Goal: Information Seeking & Learning: Understand process/instructions

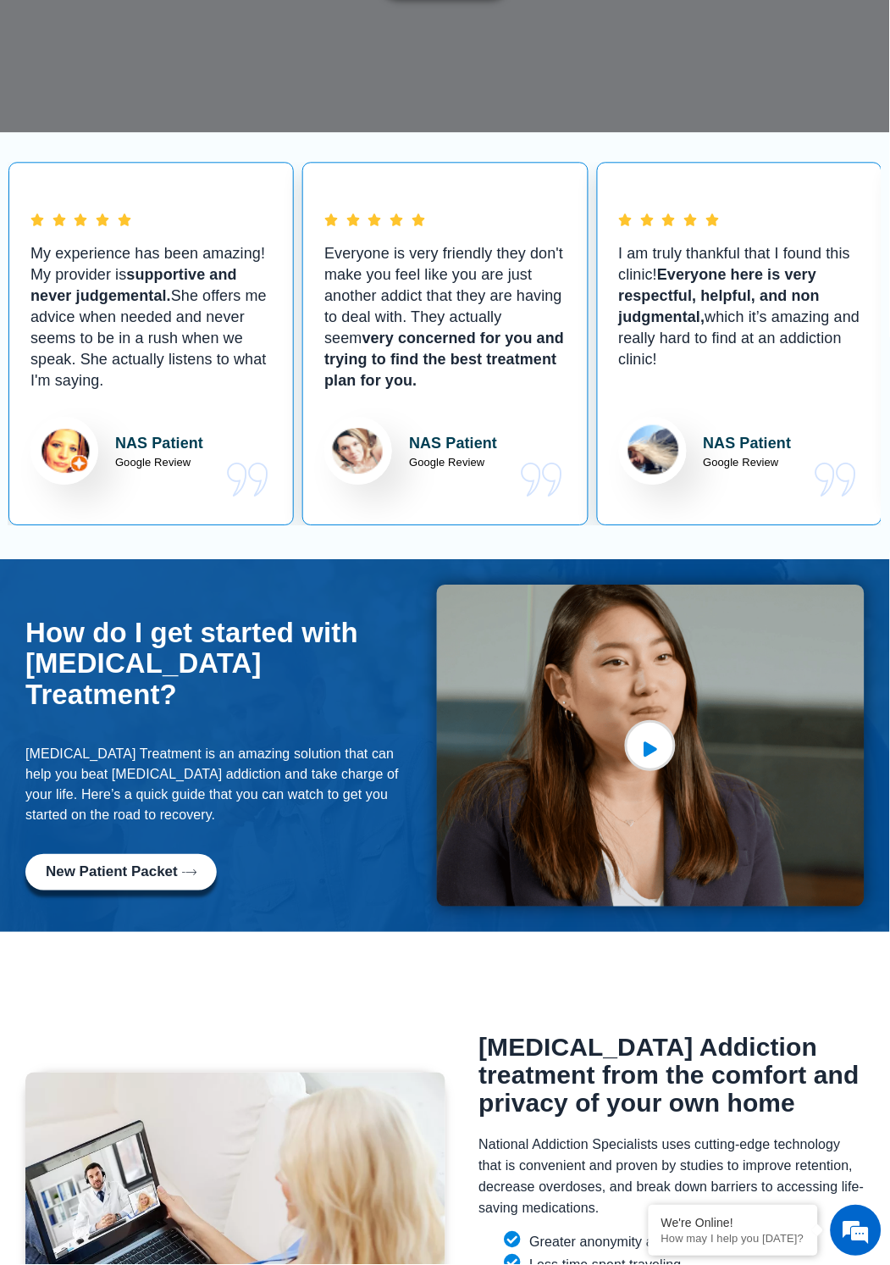
scroll to position [496, 0]
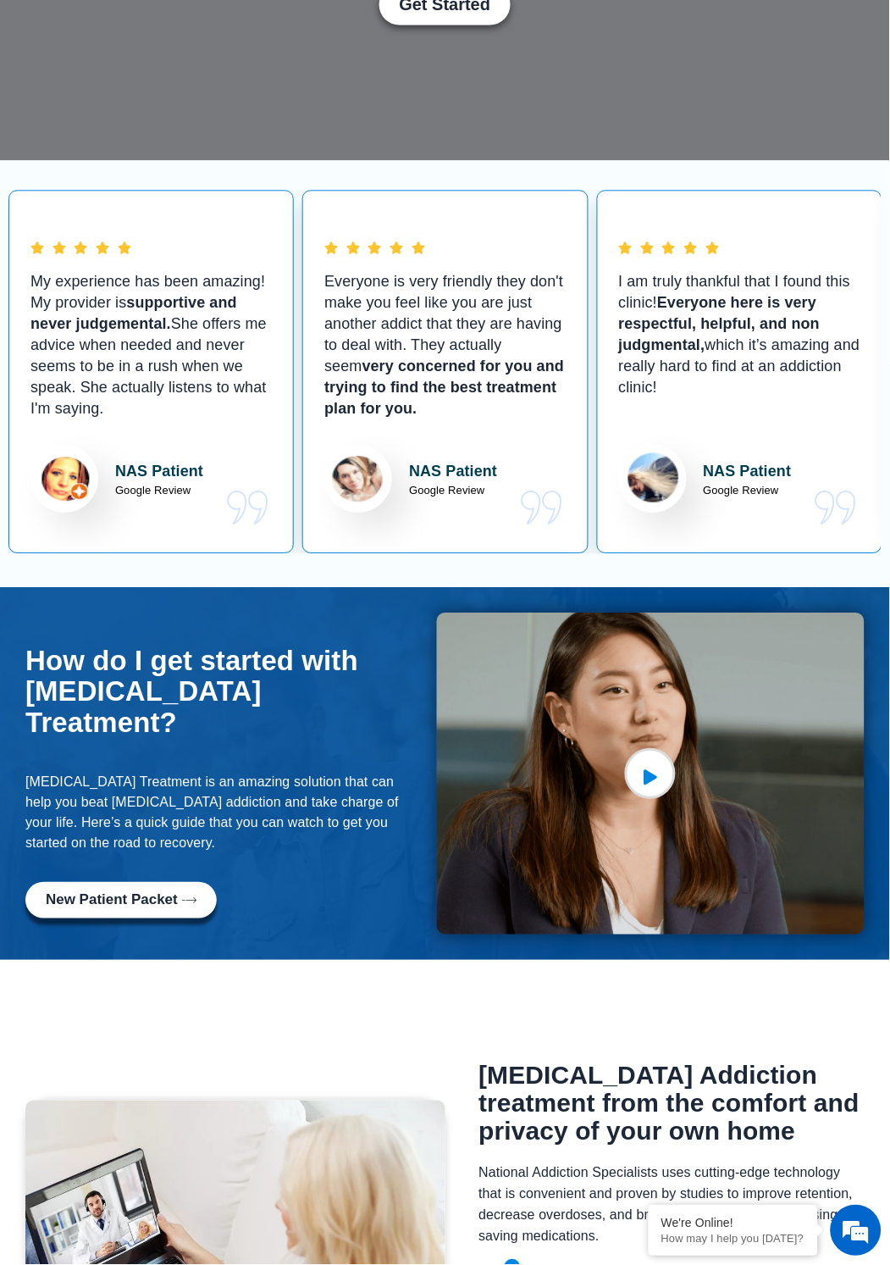
click at [164, 893] on span "New Patient Packet" at bounding box center [112, 901] width 132 height 16
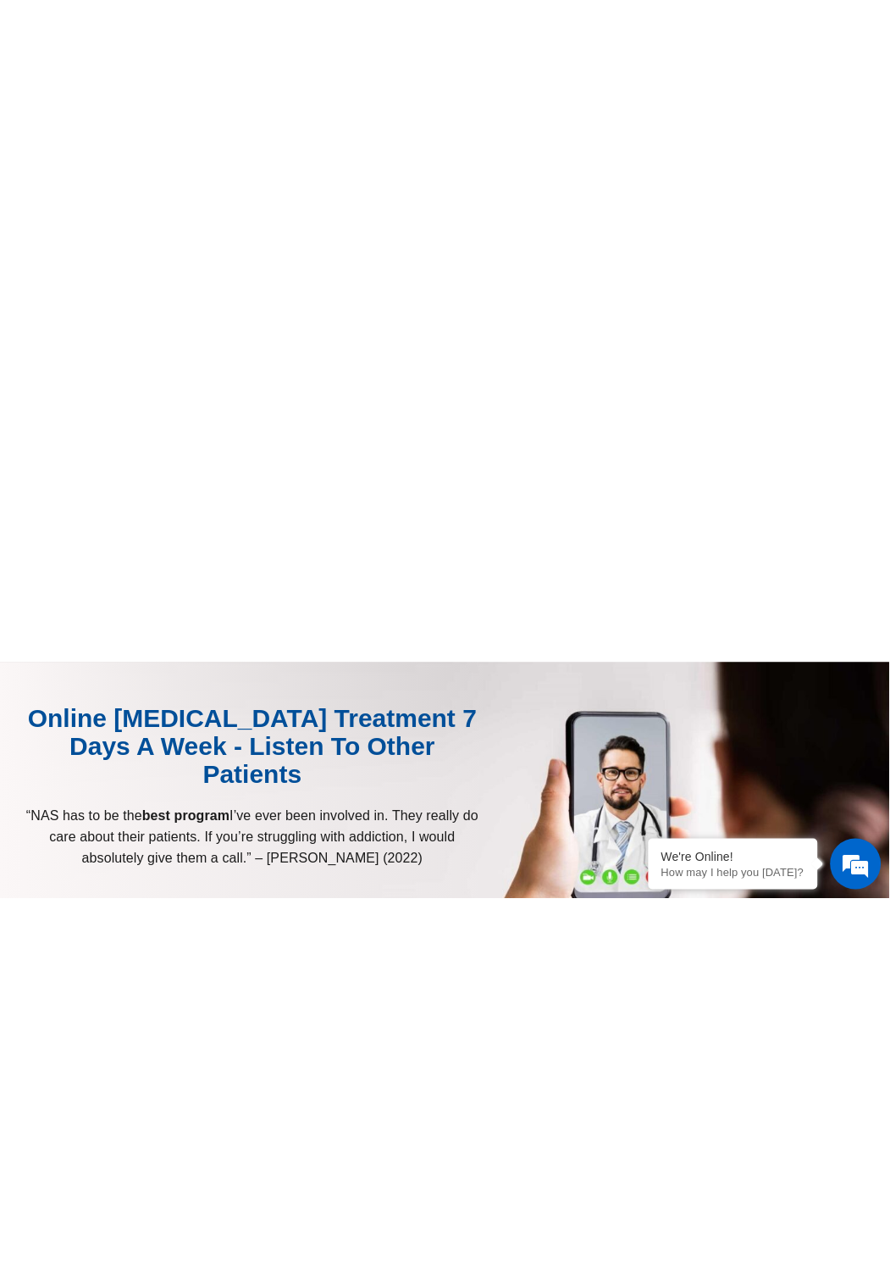
scroll to position [757, 0]
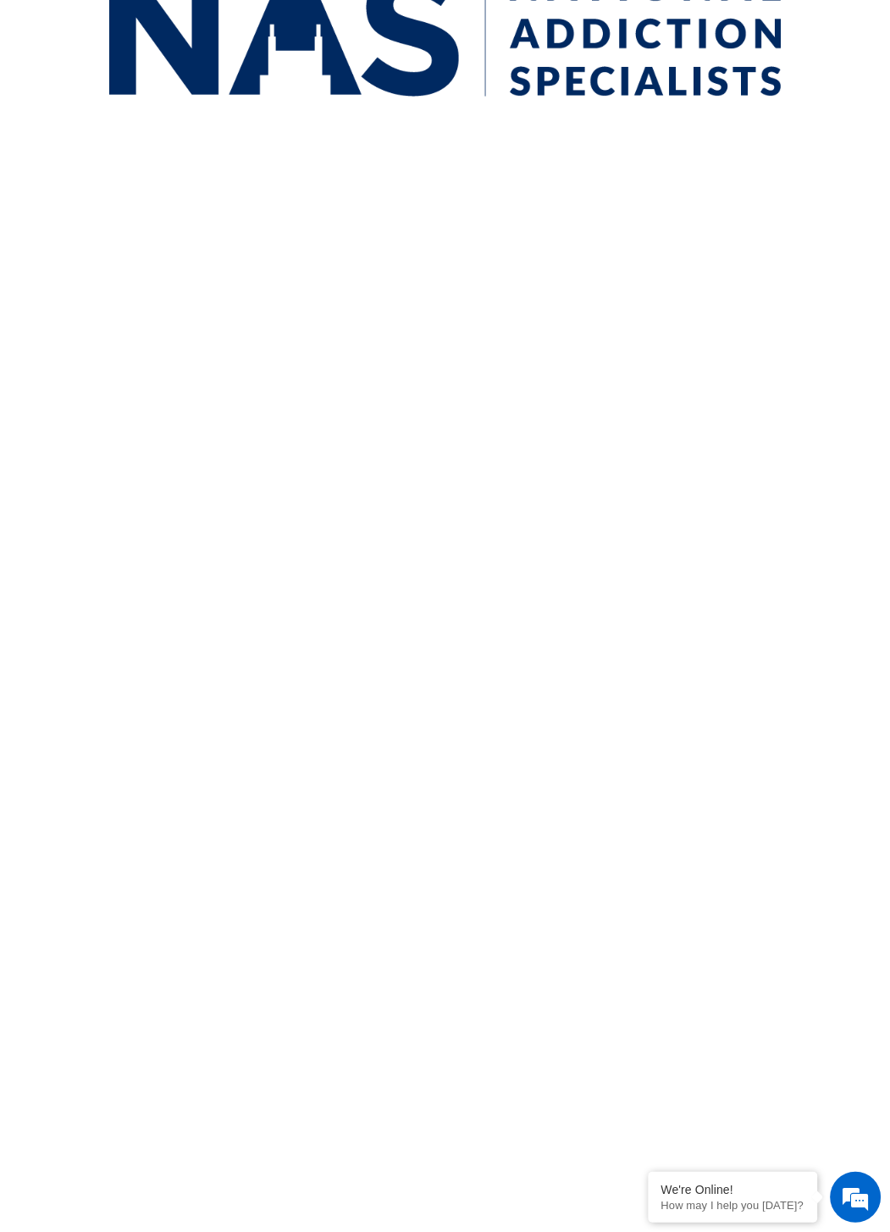
scroll to position [554, 0]
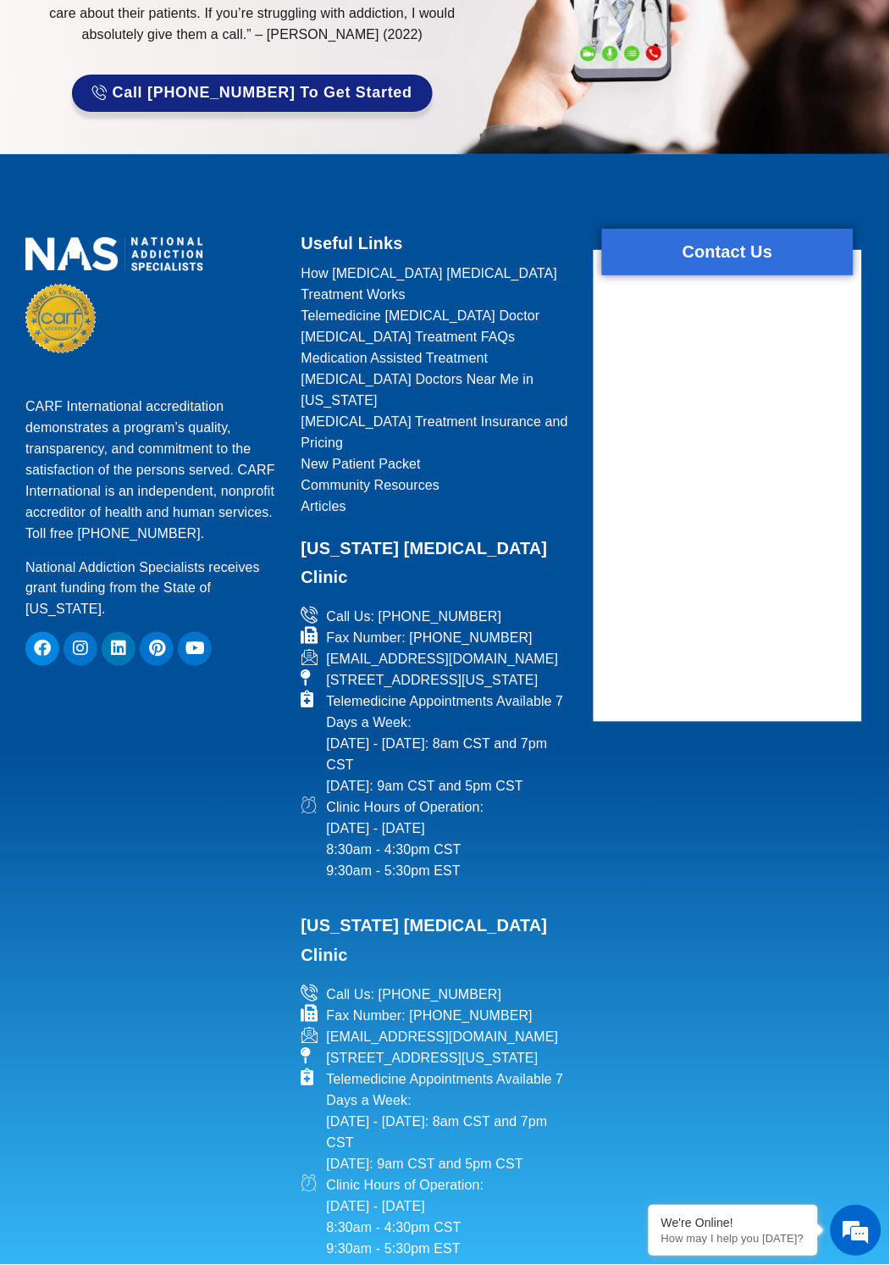
scroll to position [2030, 0]
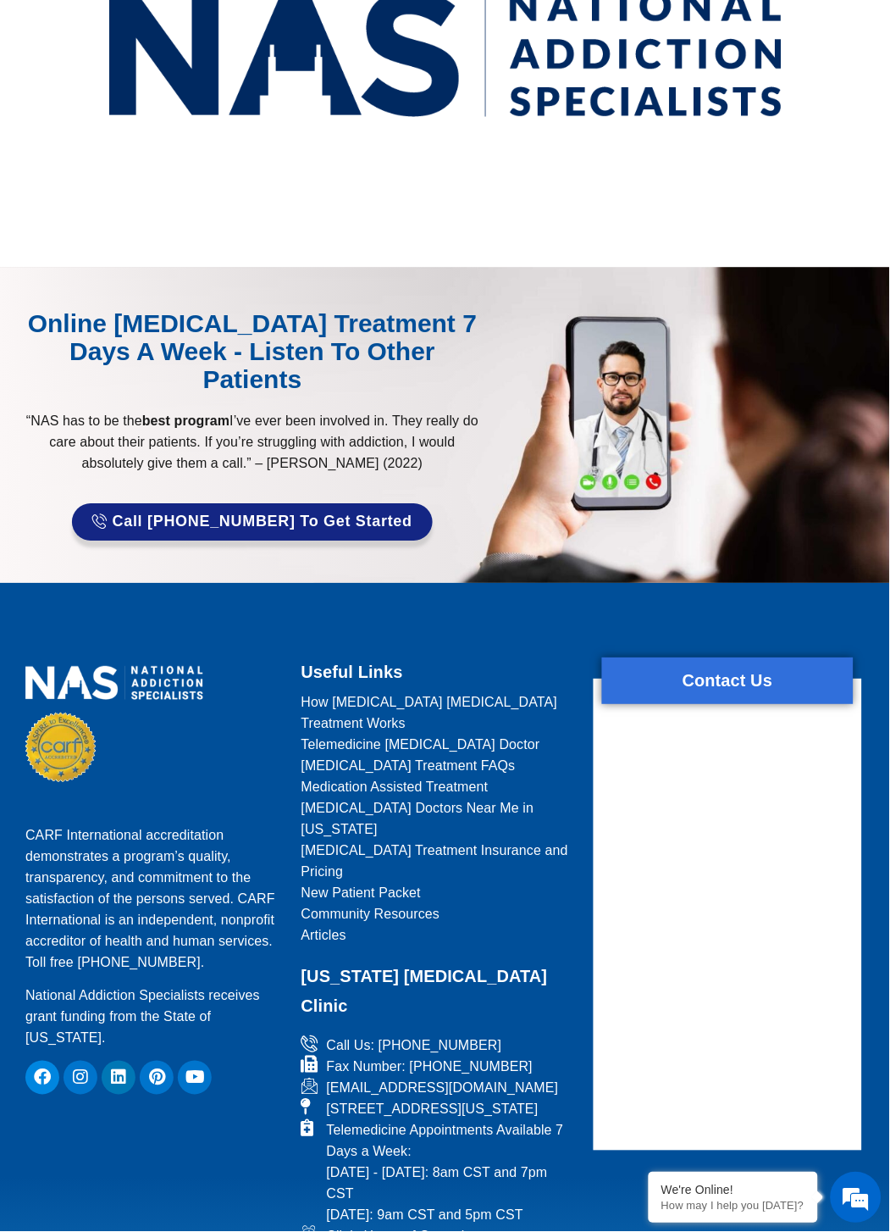
scroll to position [710, 0]
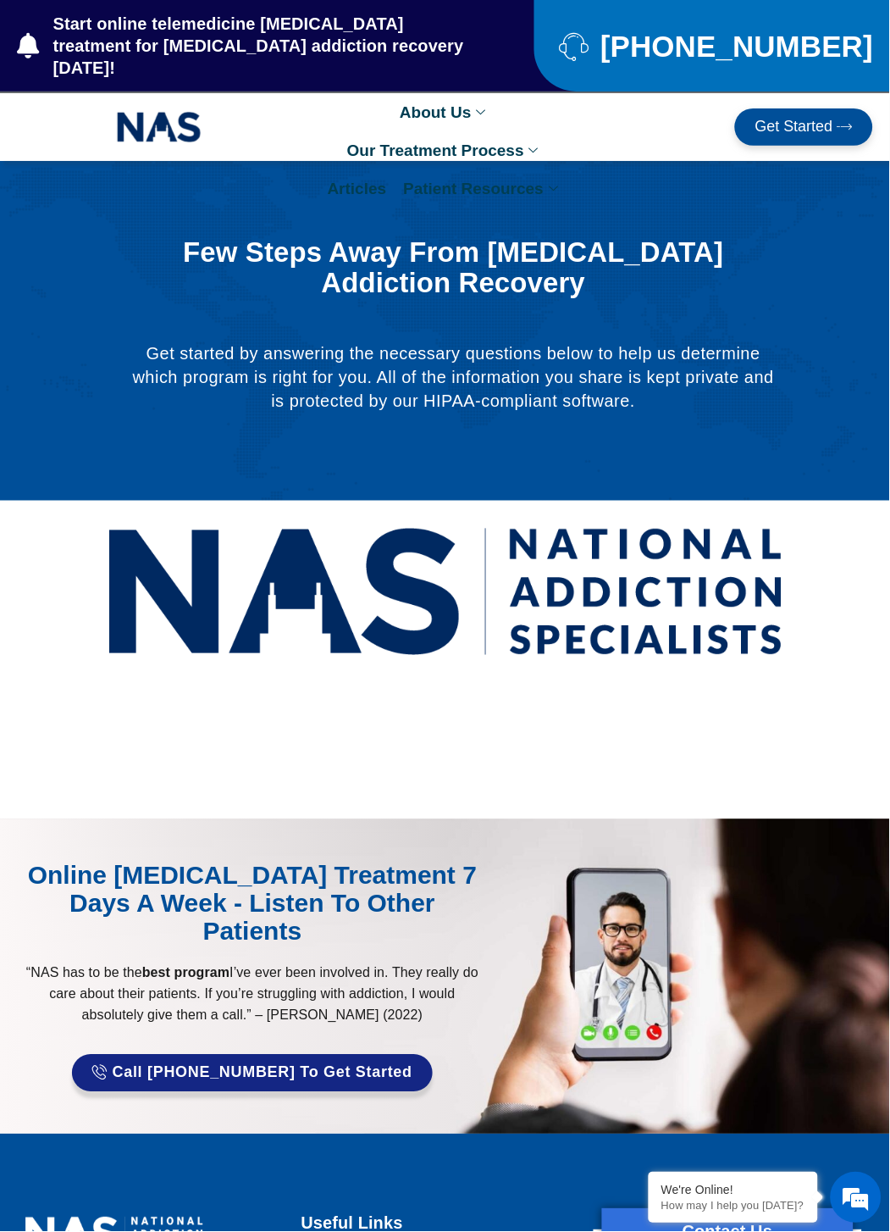
click at [549, 184] on icon at bounding box center [556, 188] width 14 height 9
click at [475, 255] on link "Refer A Patient Form" at bounding box center [522, 270] width 252 height 38
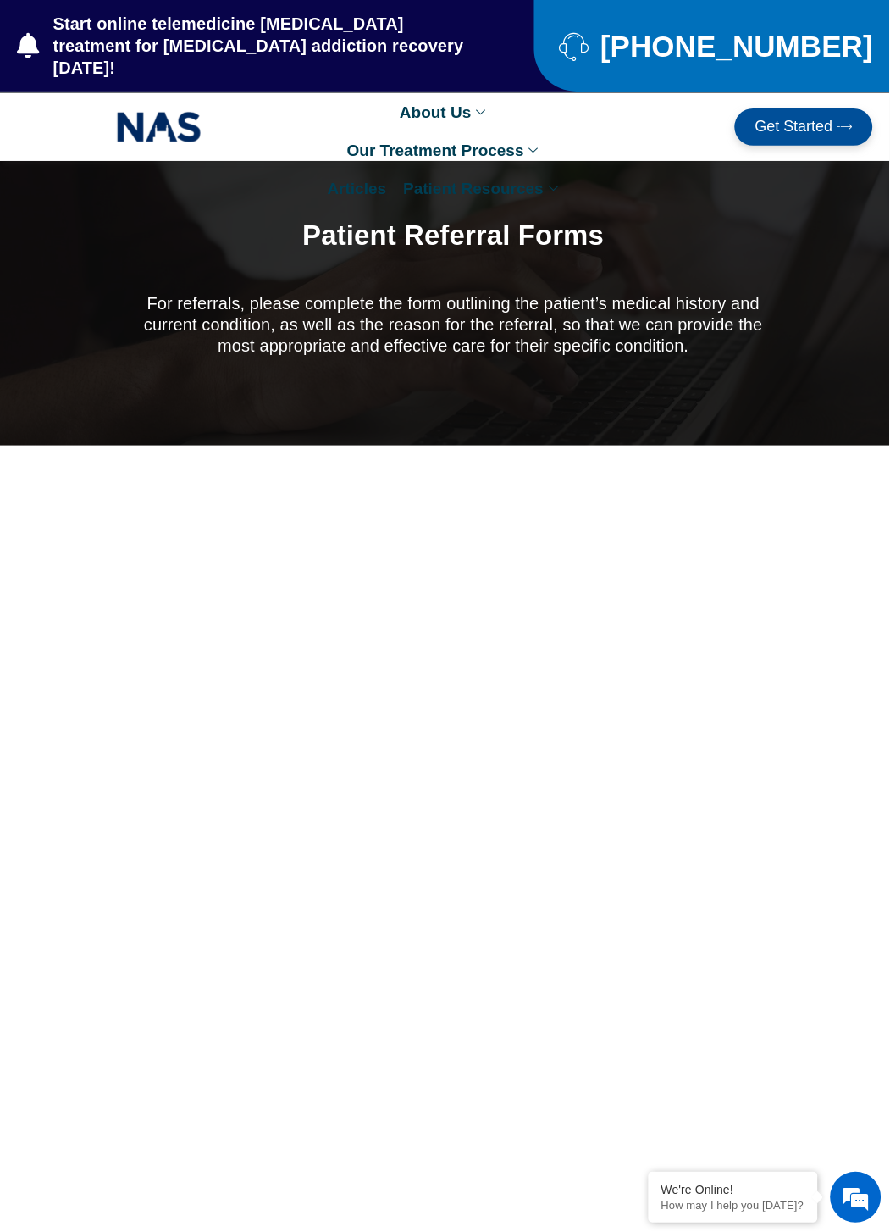
click at [529, 146] on icon at bounding box center [536, 150] width 14 height 9
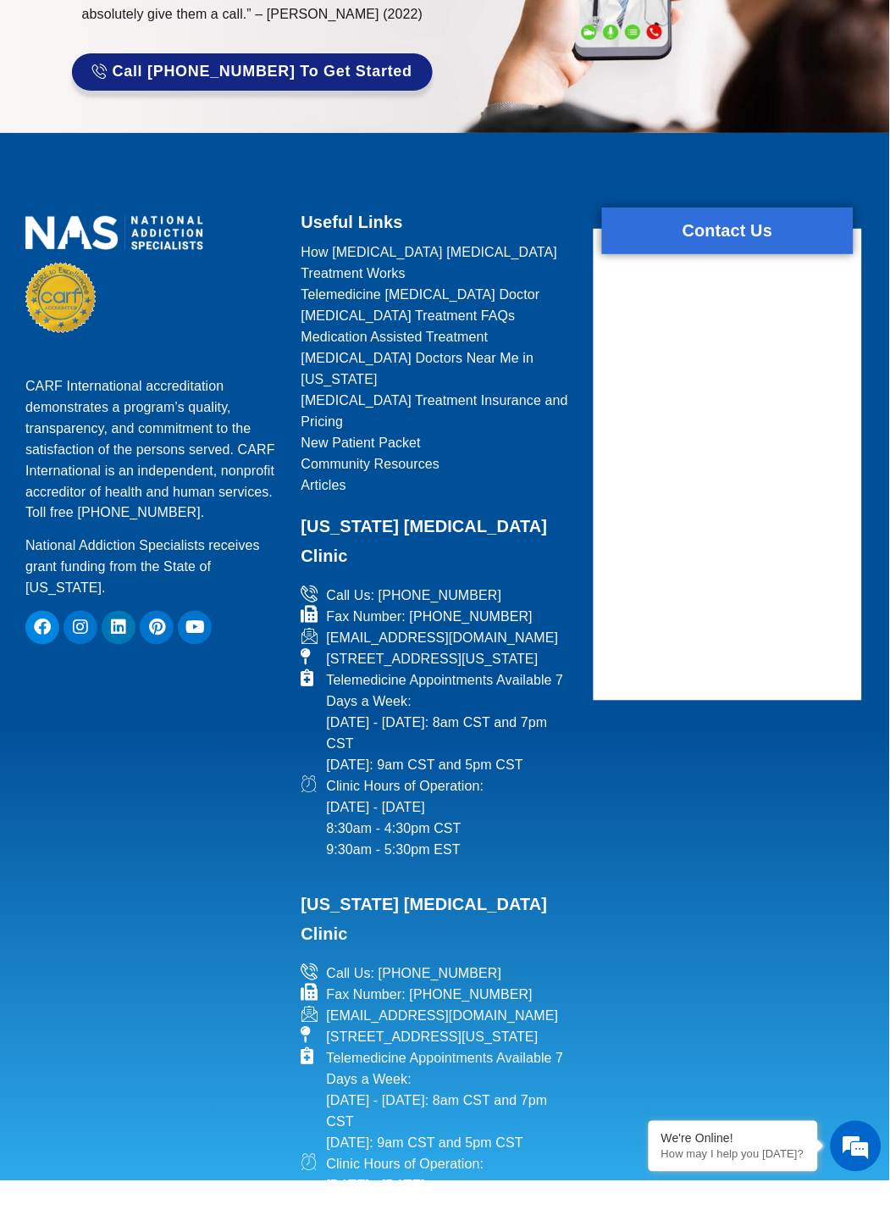
scroll to position [951, 0]
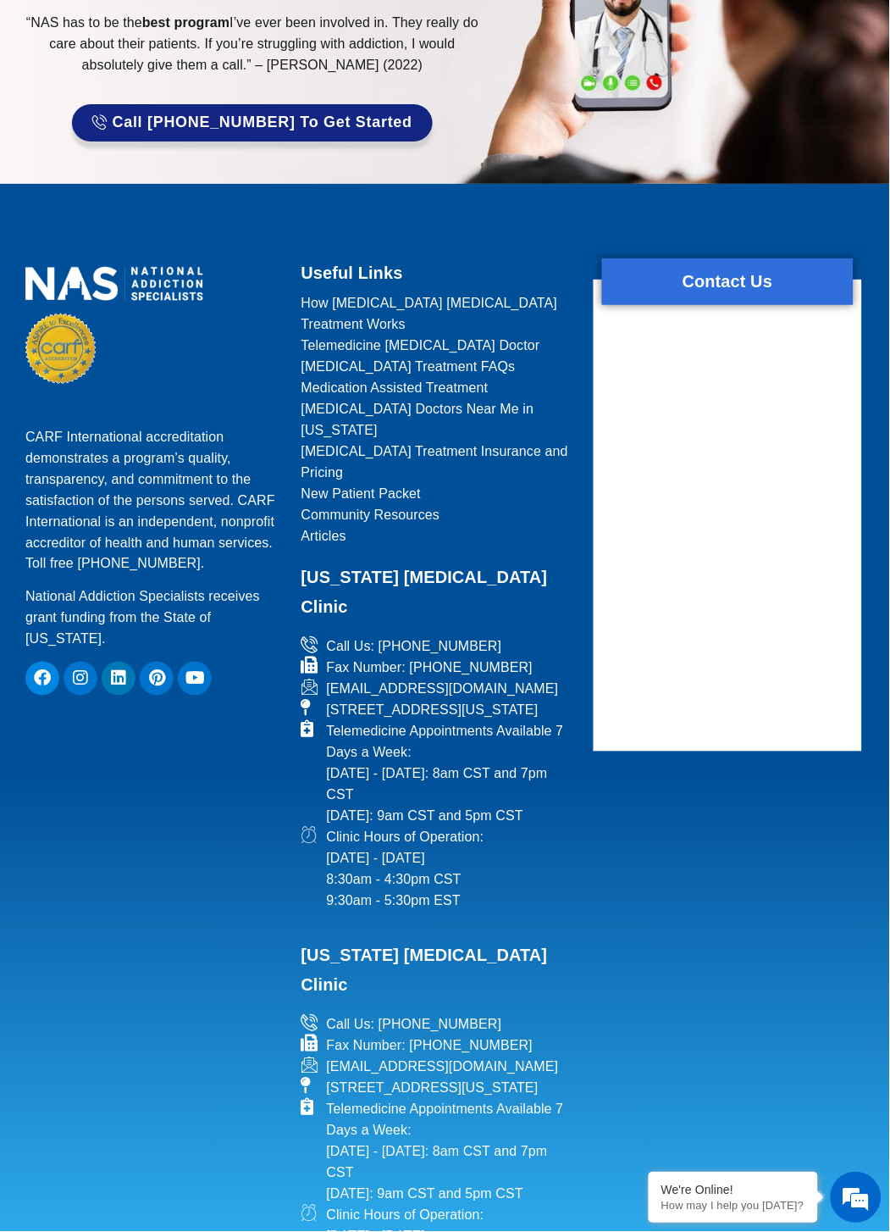
click at [855, 1194] on em at bounding box center [857, 1198] width 46 height 46
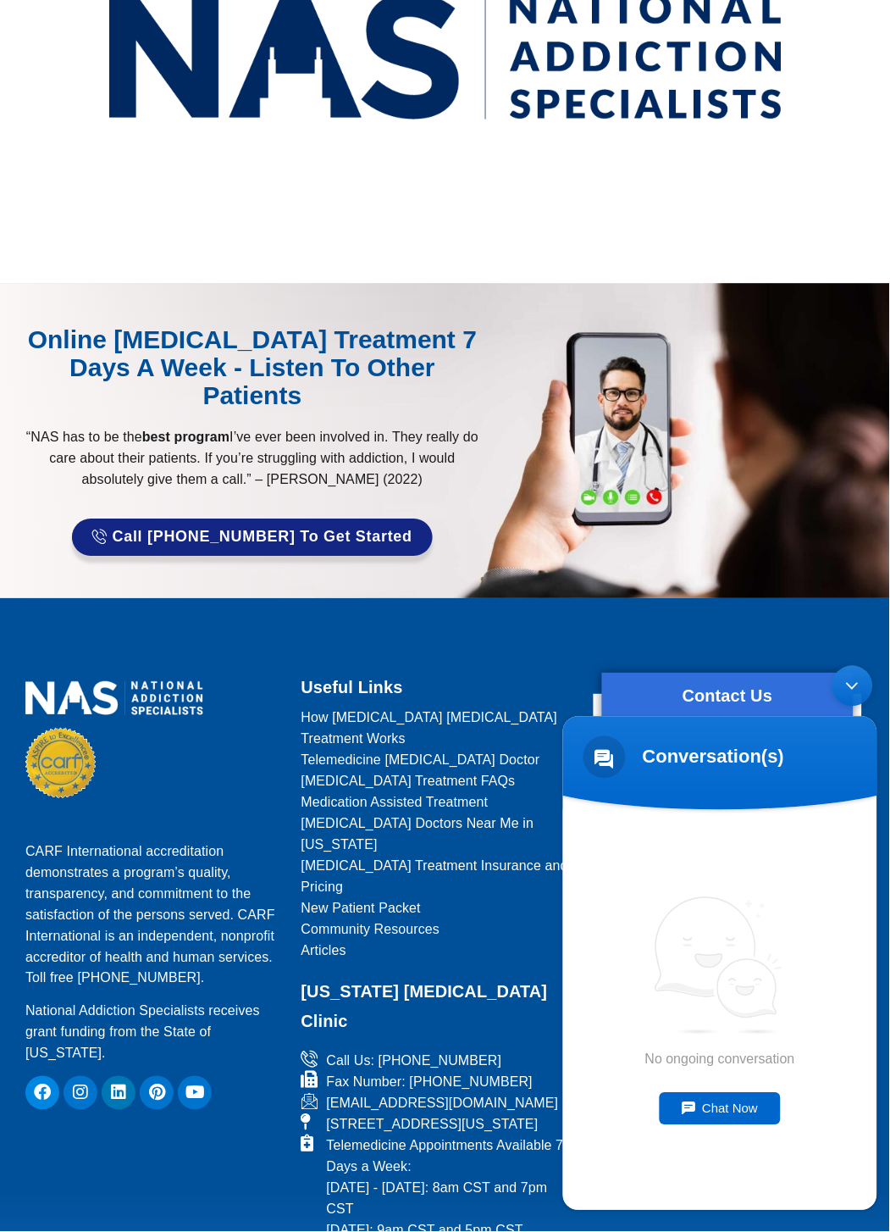
scroll to position [529, 0]
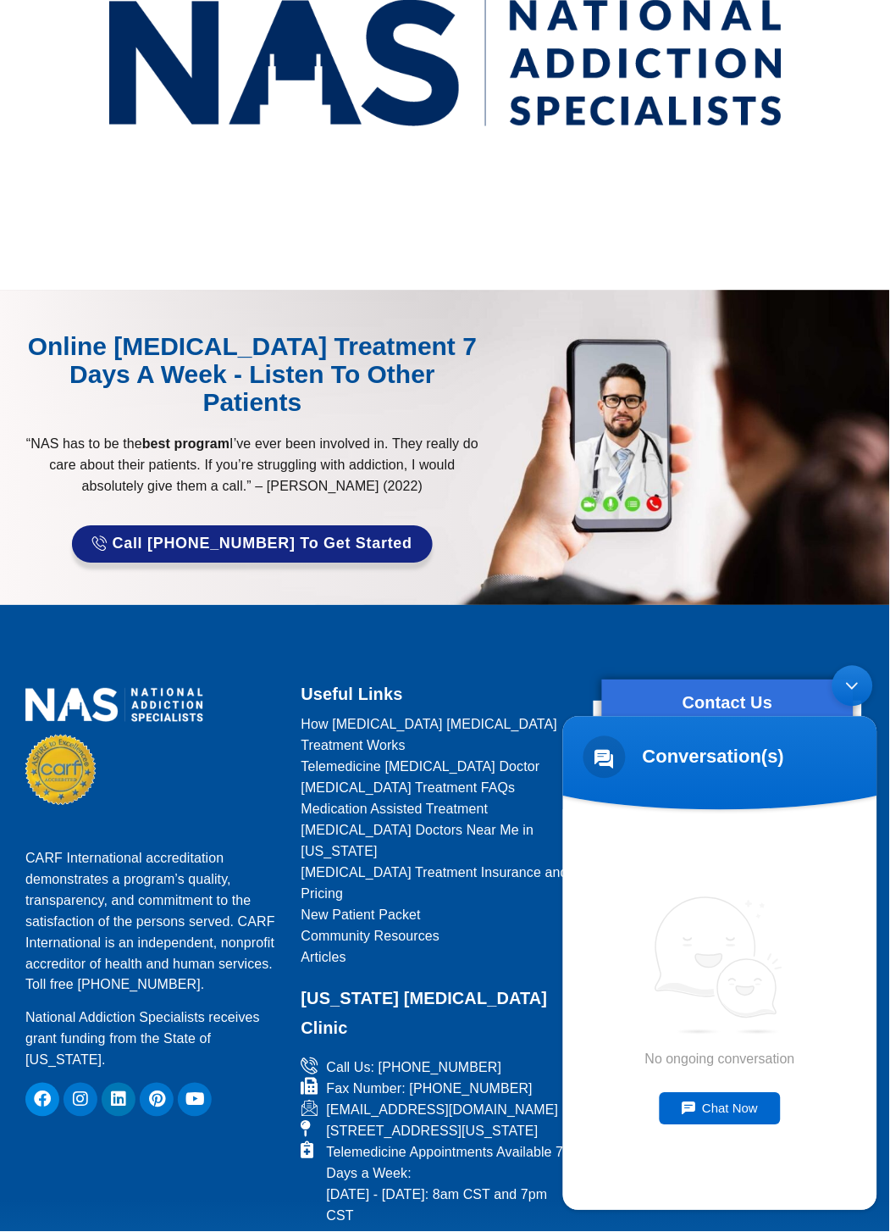
click at [727, 1107] on div "Chat Now" at bounding box center [720, 1108] width 122 height 32
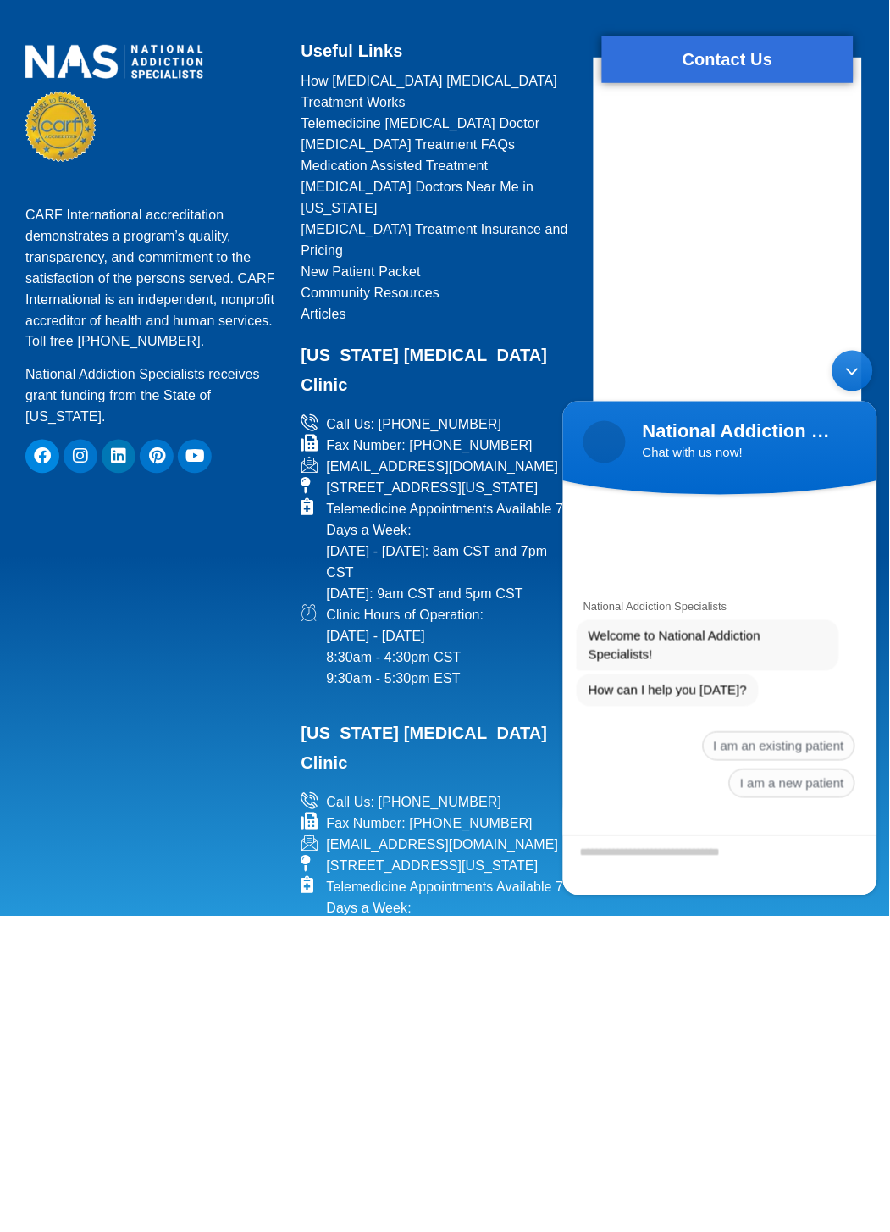
scroll to position [936, 0]
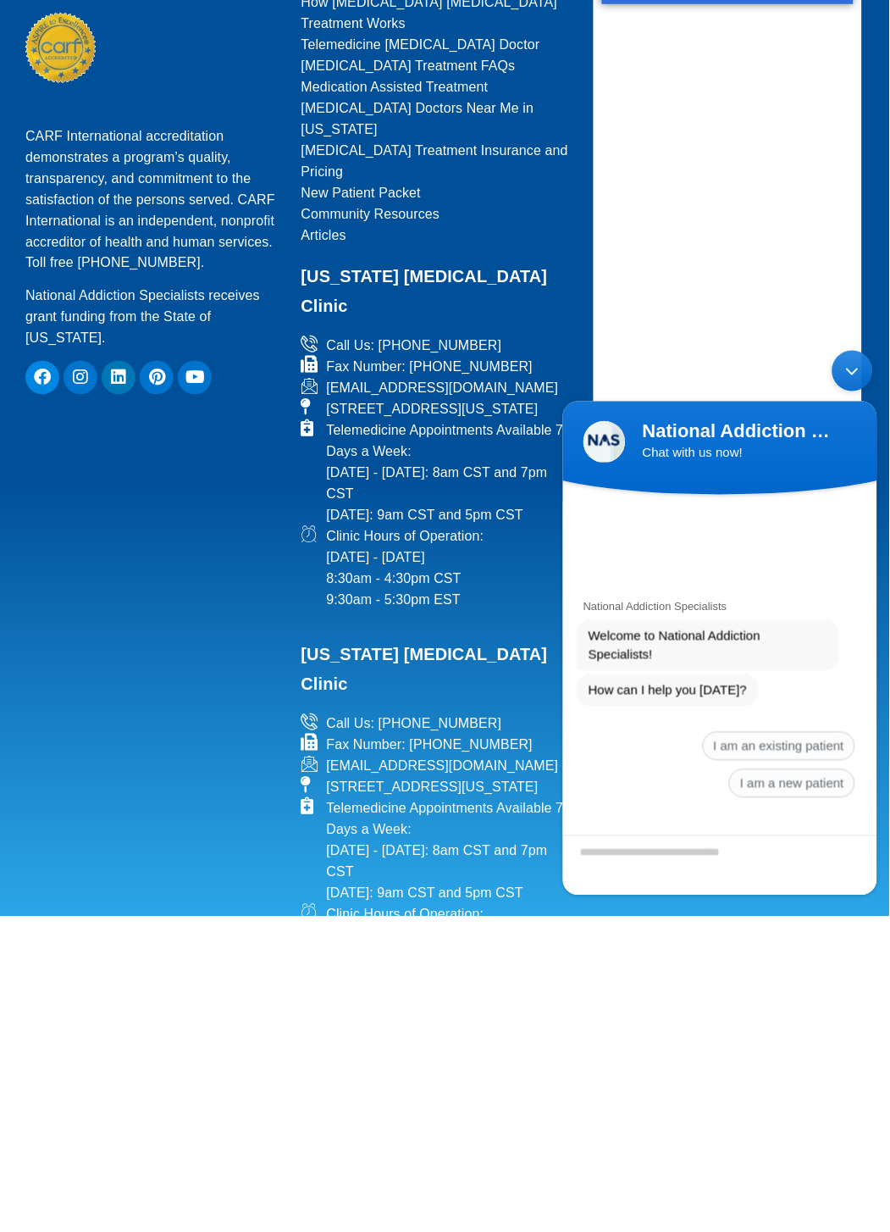
click at [789, 783] on span "I am a new patient" at bounding box center [792, 782] width 126 height 29
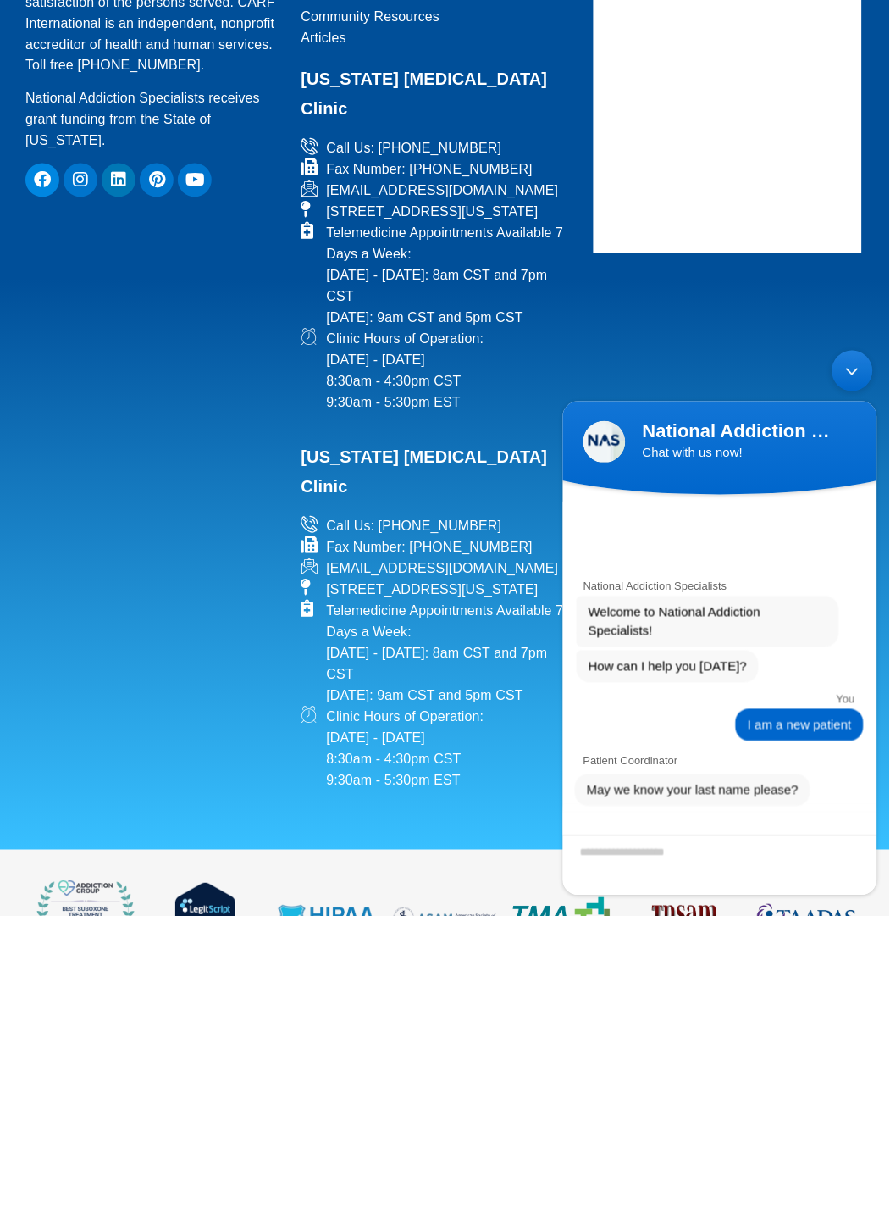
scroll to position [1164, 0]
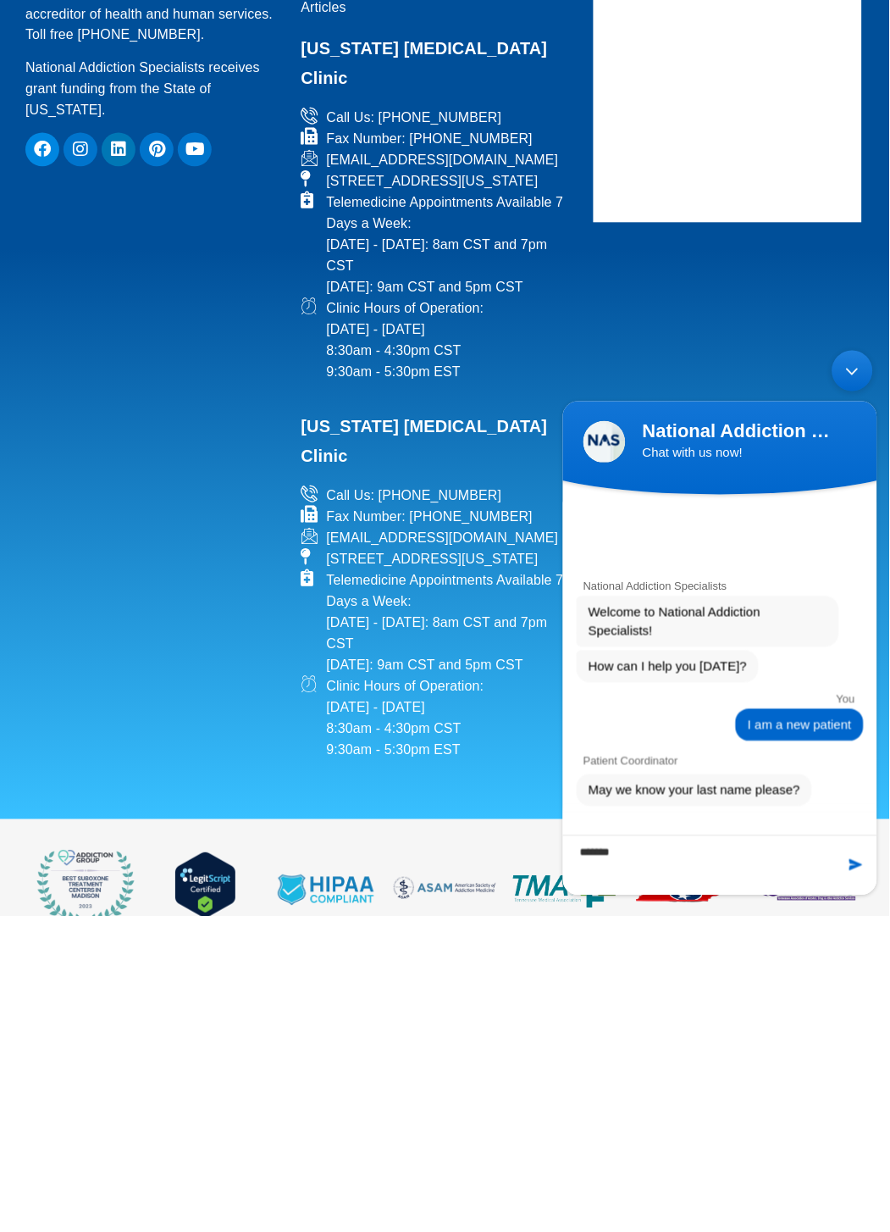
type textarea "******"
click at [858, 856] on span at bounding box center [855, 864] width 17 height 17
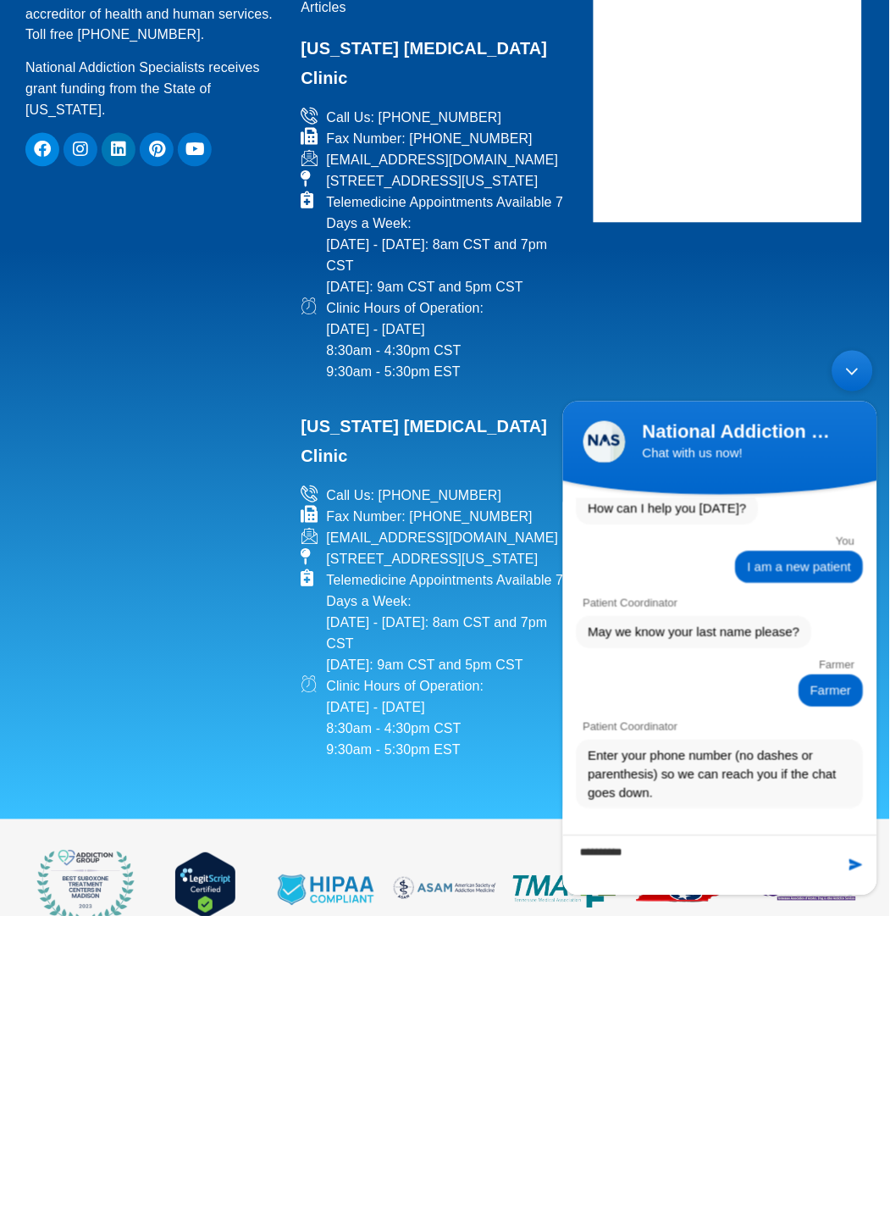
type textarea "**********"
click at [841, 856] on div at bounding box center [847, 864] width 52 height 17
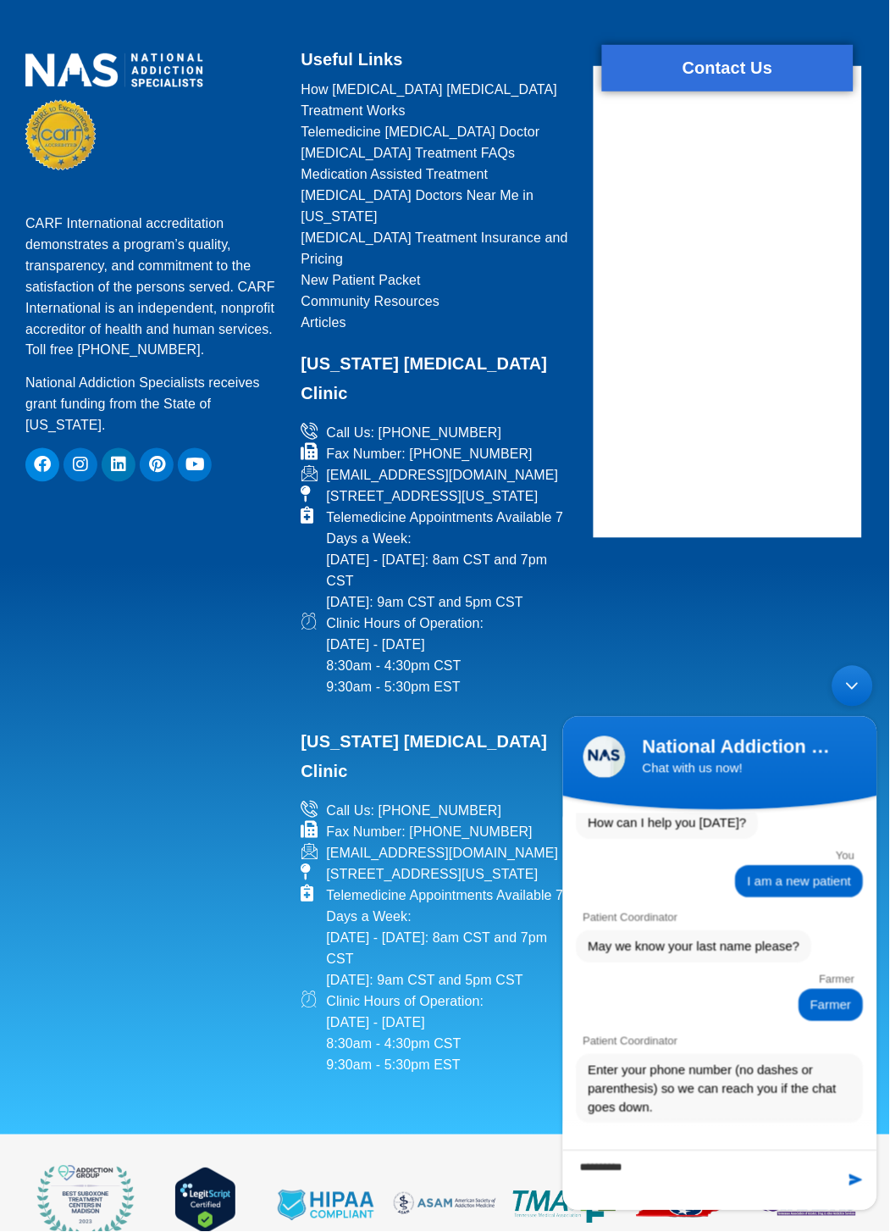
click at [856, 1173] on span at bounding box center [855, 1179] width 17 height 17
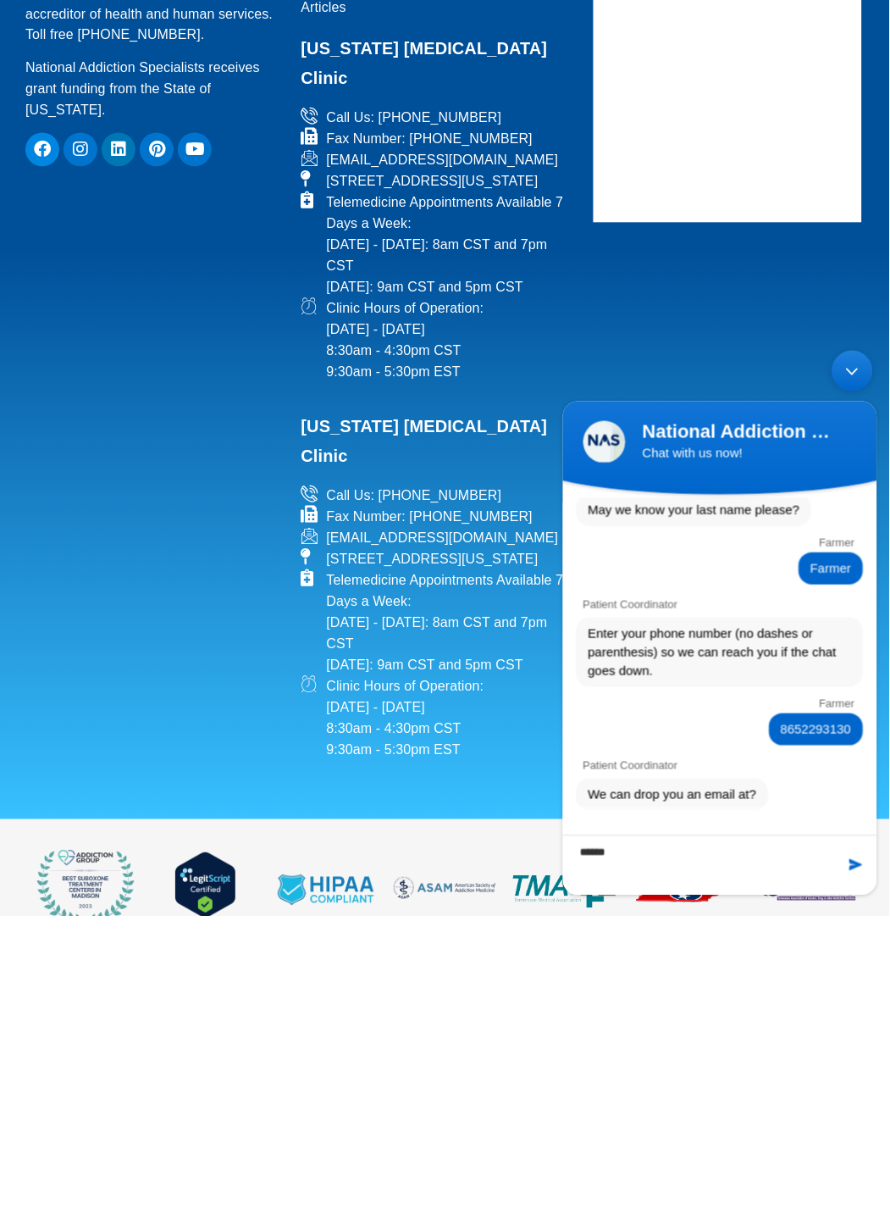
type textarea "*******"
type textarea "**********"
click at [859, 856] on span at bounding box center [855, 864] width 17 height 17
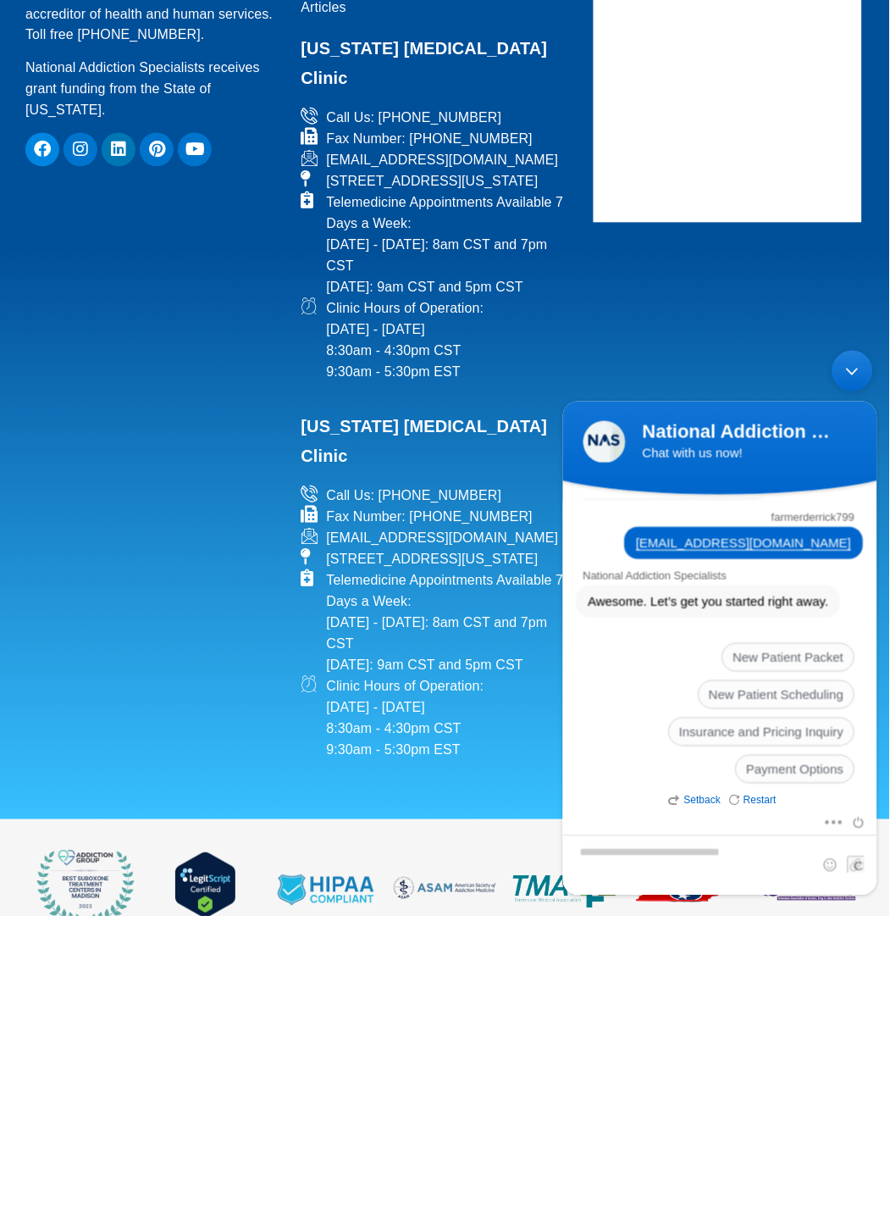
click at [745, 691] on span "New Patient Scheduling" at bounding box center [776, 693] width 157 height 29
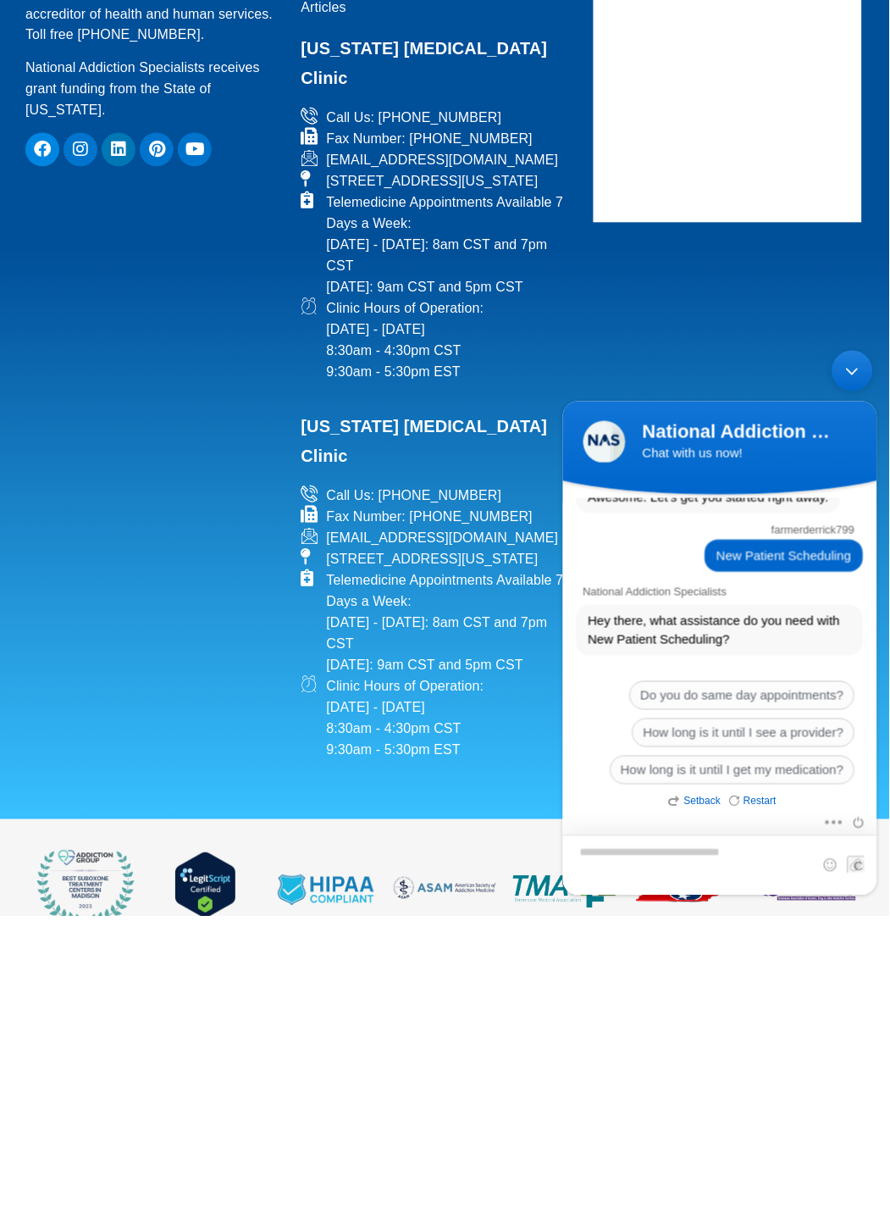
click at [632, 854] on textarea "Type your message and hit 'Enter'" at bounding box center [720, 864] width 314 height 60
type textarea "**********"
click at [858, 858] on span at bounding box center [855, 864] width 17 height 17
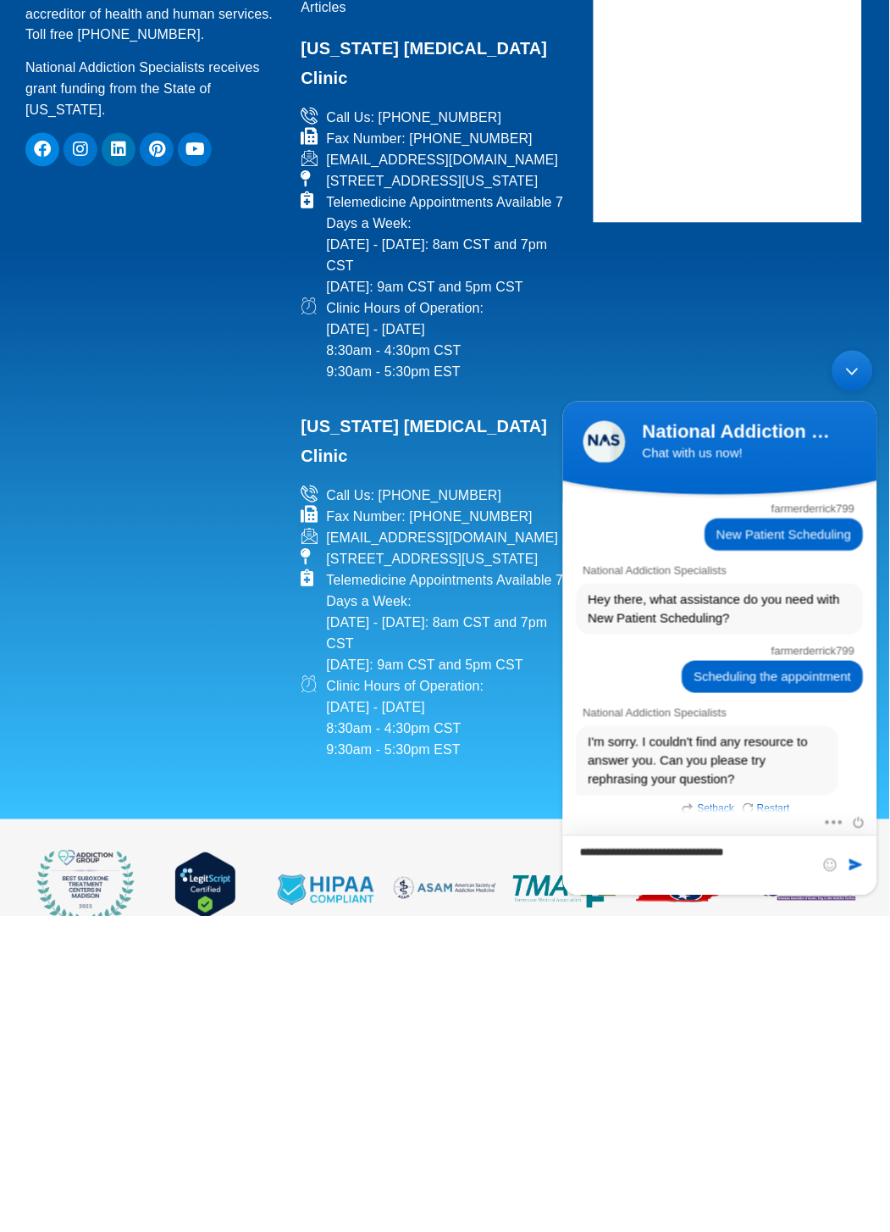
type textarea "**********"
click at [862, 864] on span at bounding box center [855, 864] width 17 height 17
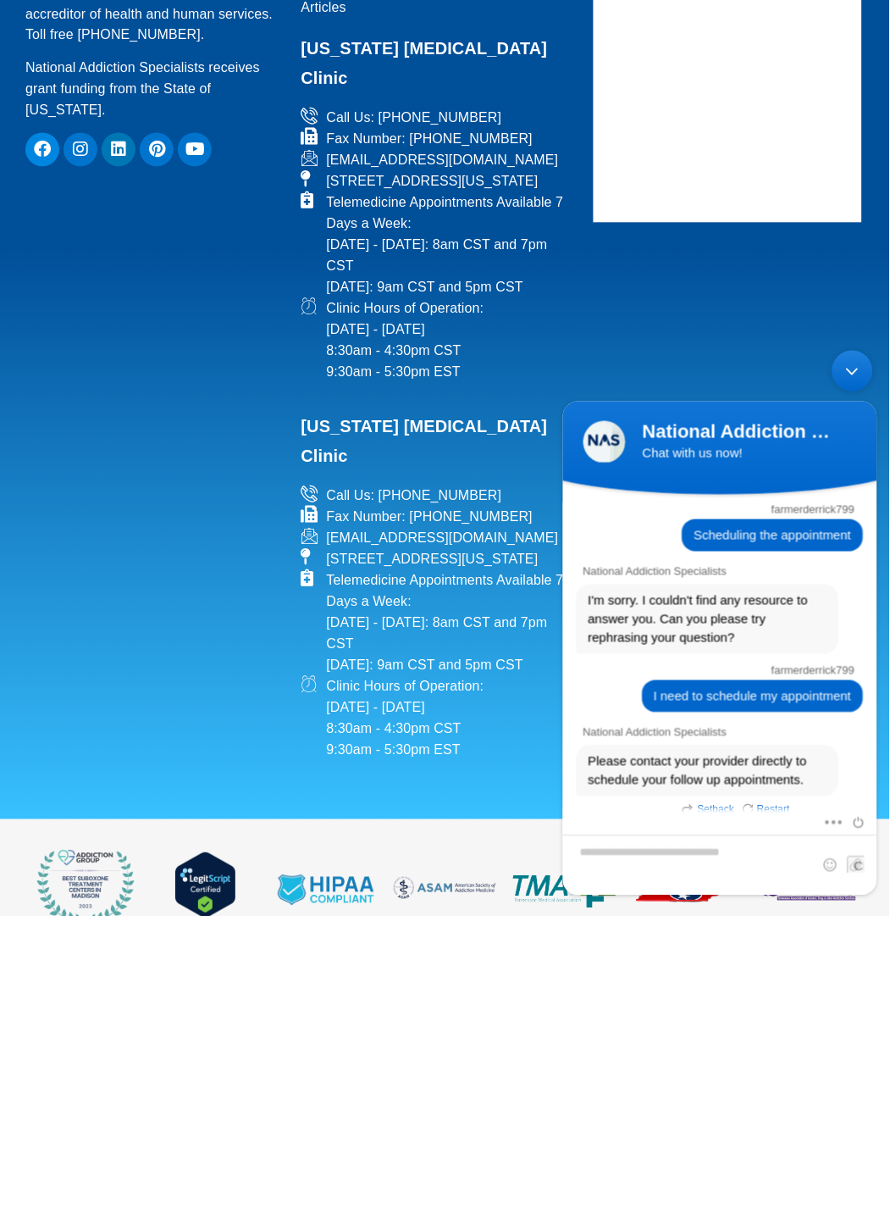
click at [837, 379] on div "Minimize live chat window" at bounding box center [852, 370] width 41 height 41
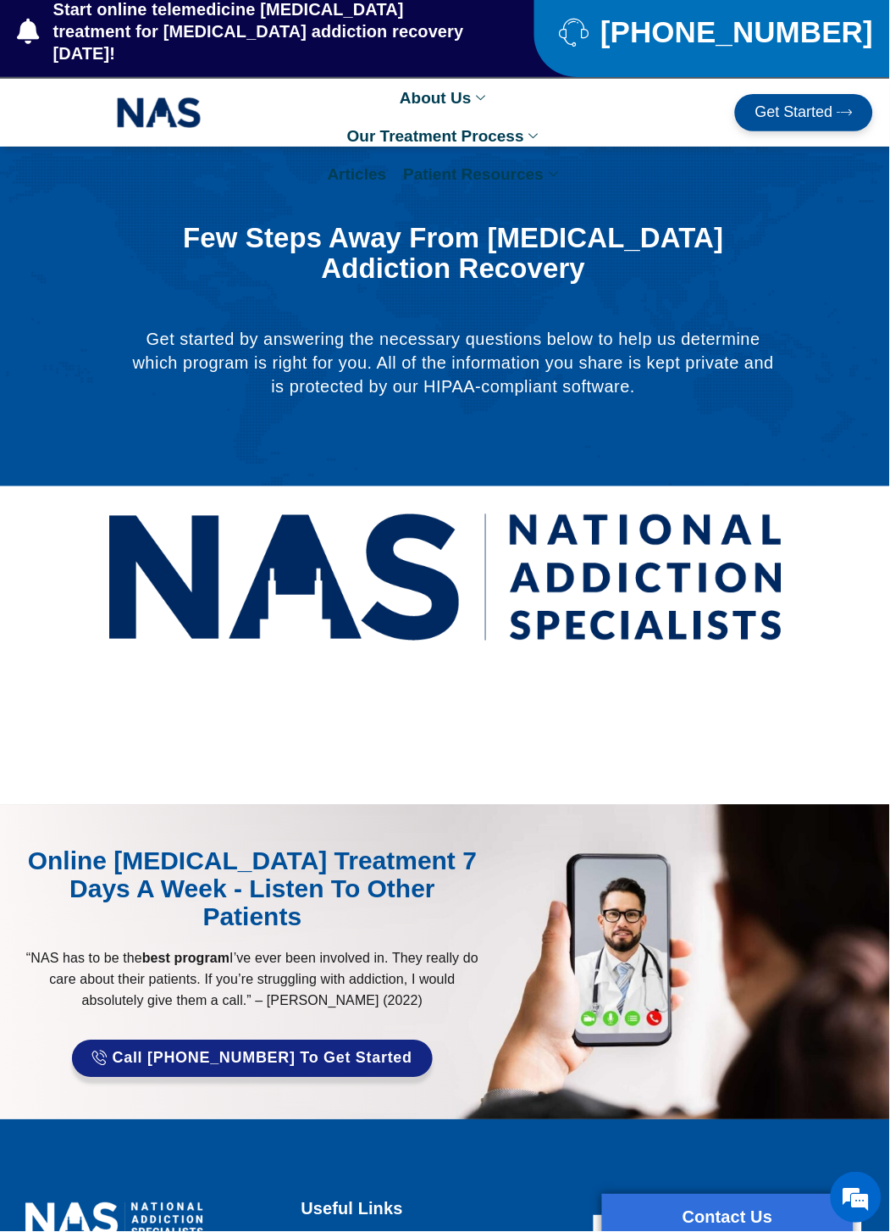
scroll to position [0, 0]
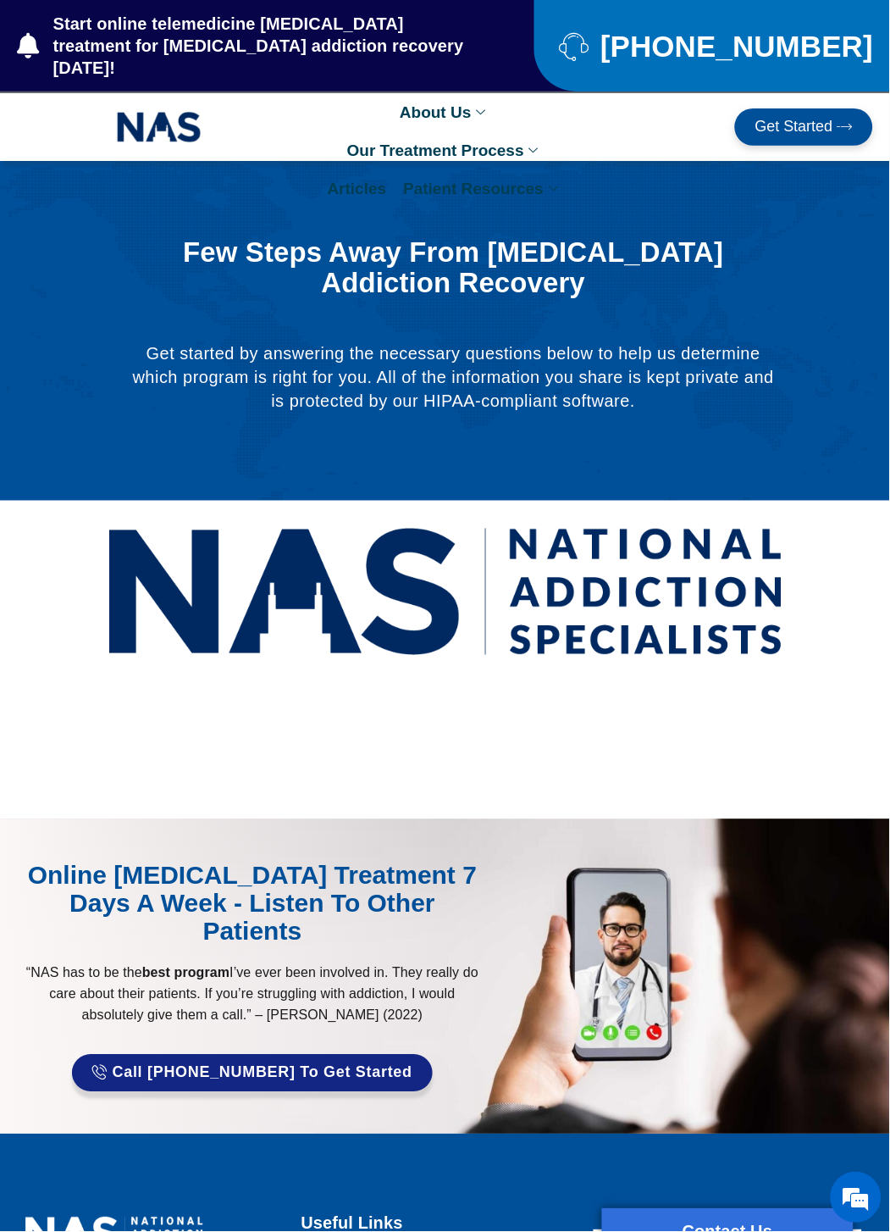
click at [803, 119] on span "Get Started" at bounding box center [795, 127] width 78 height 17
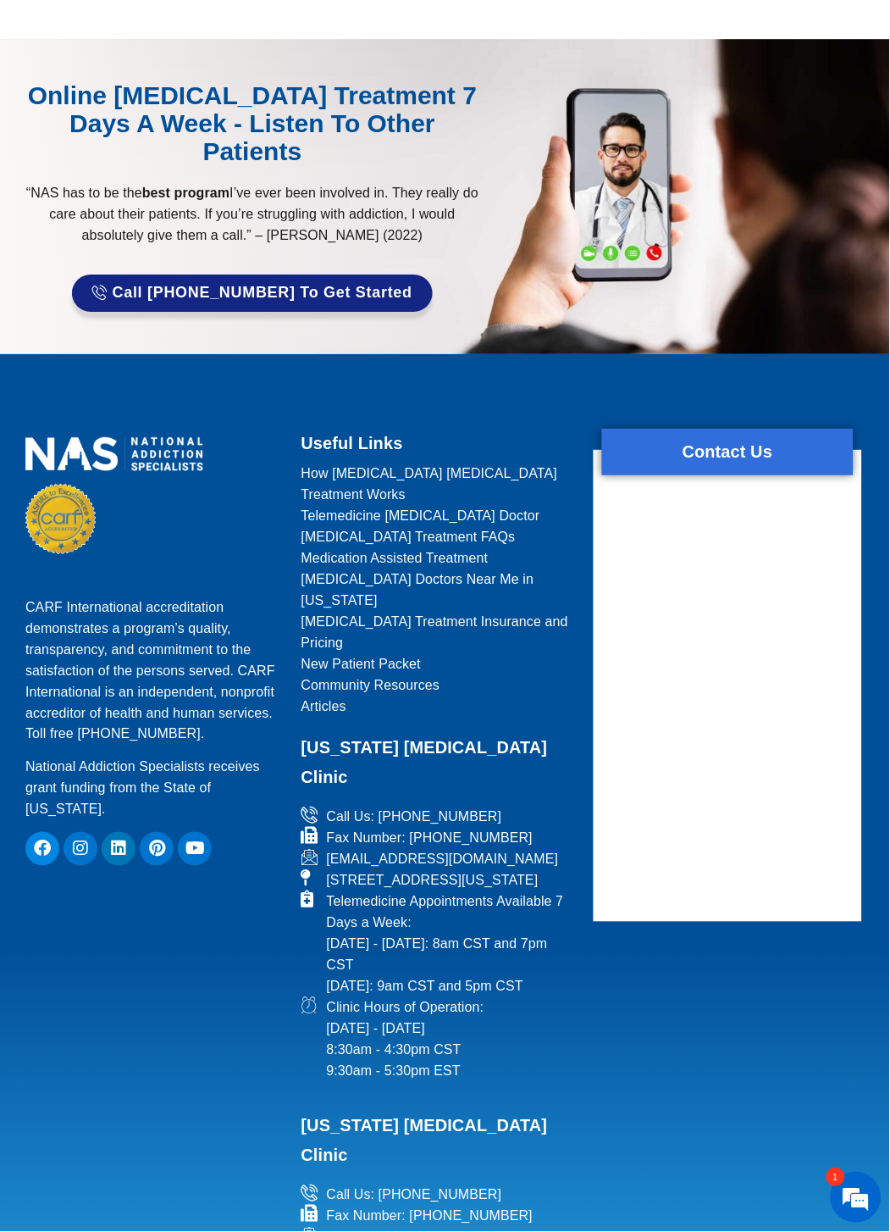
scroll to position [787, 0]
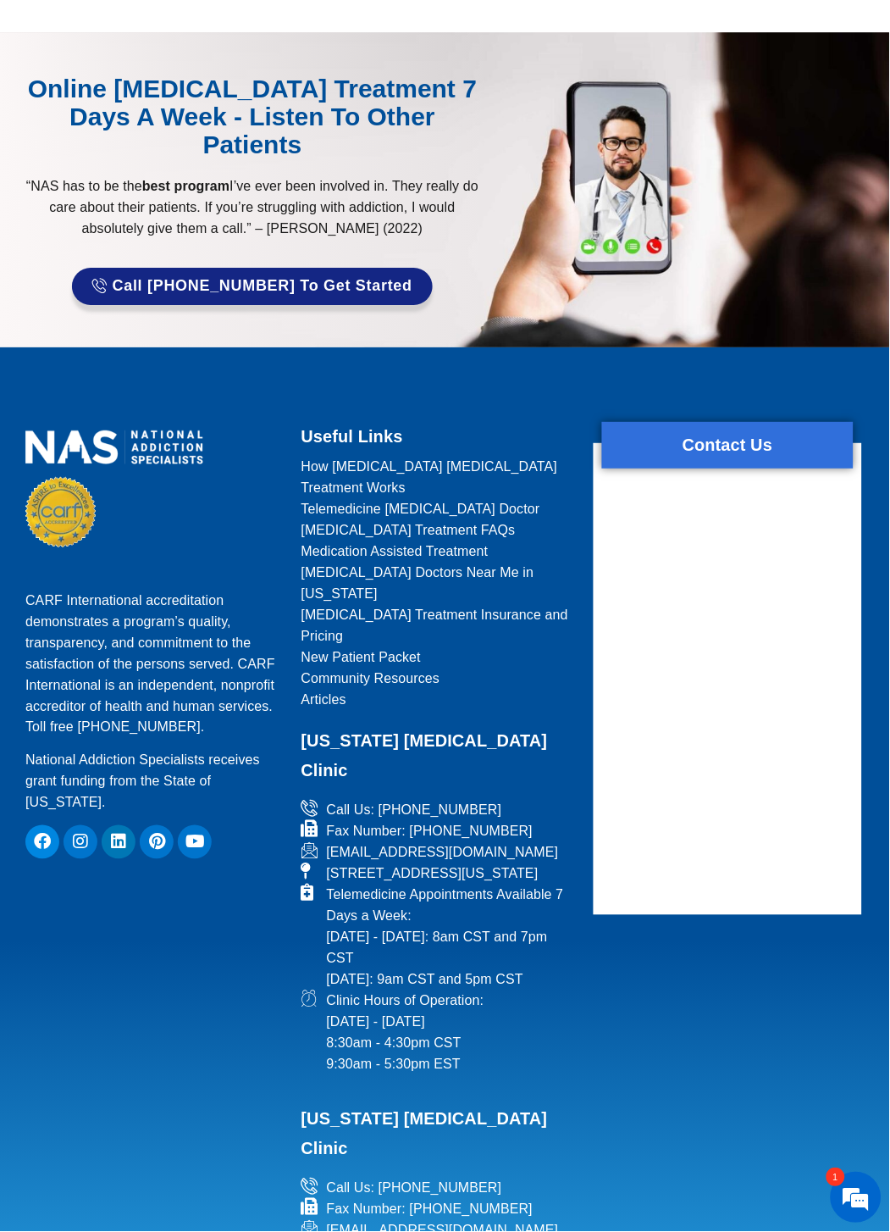
click at [851, 1221] on em at bounding box center [857, 1198] width 46 height 46
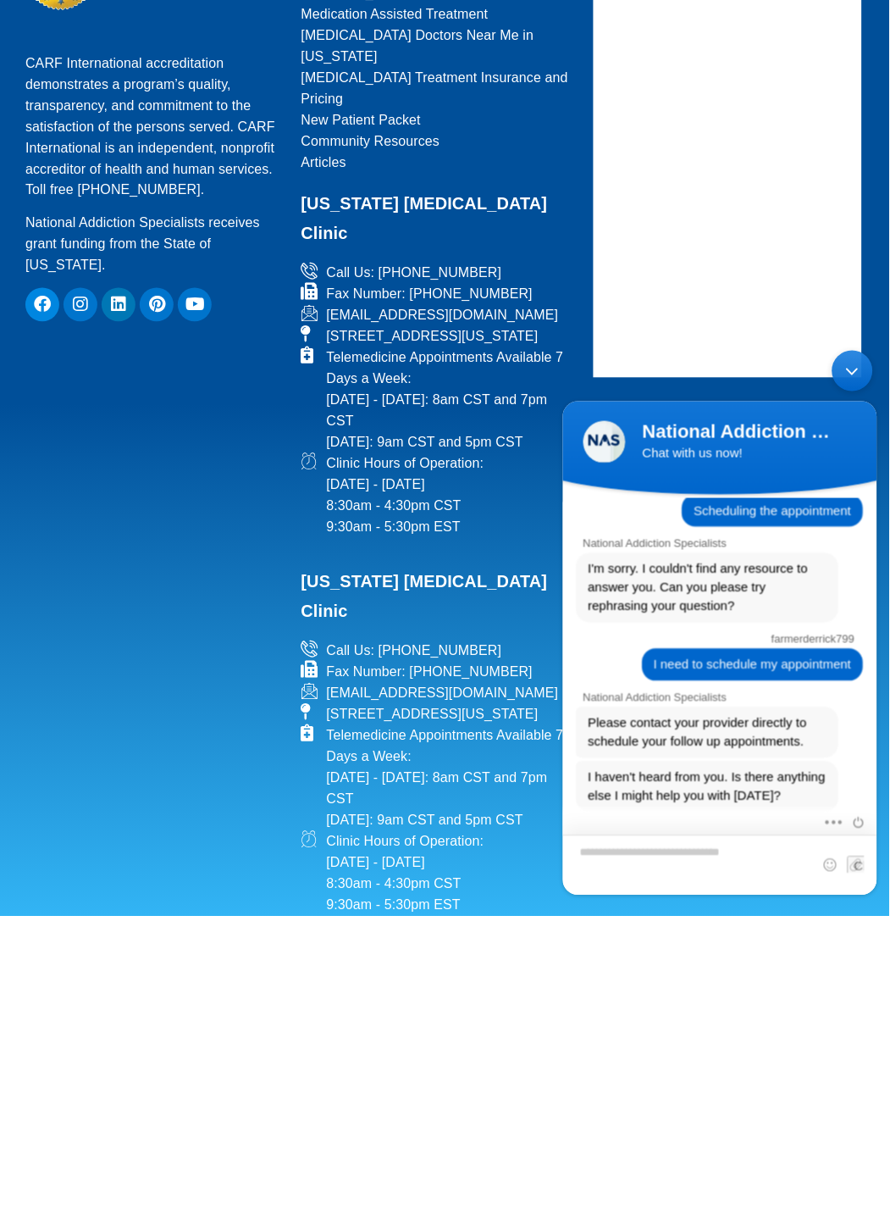
scroll to position [1062, 0]
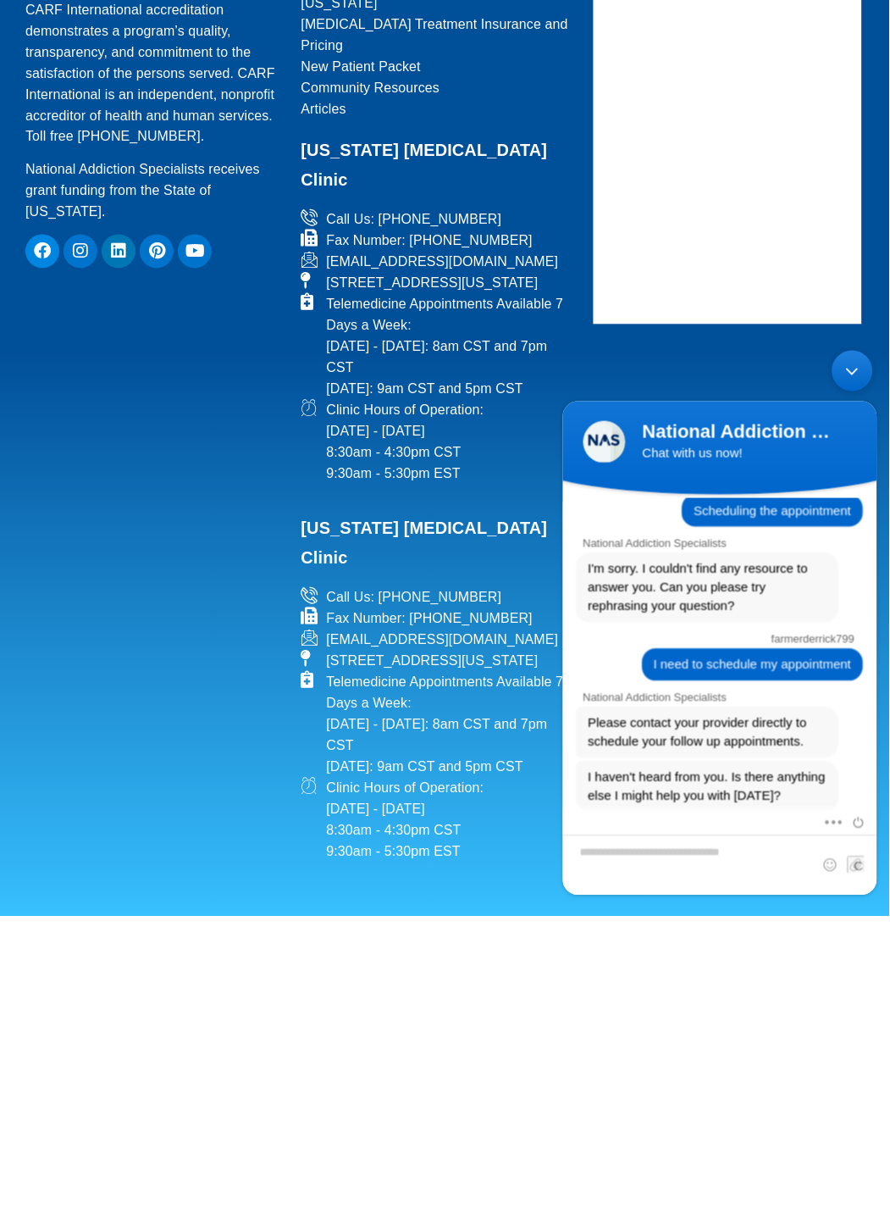
click at [851, 375] on div "Minimize live chat window" at bounding box center [852, 370] width 41 height 41
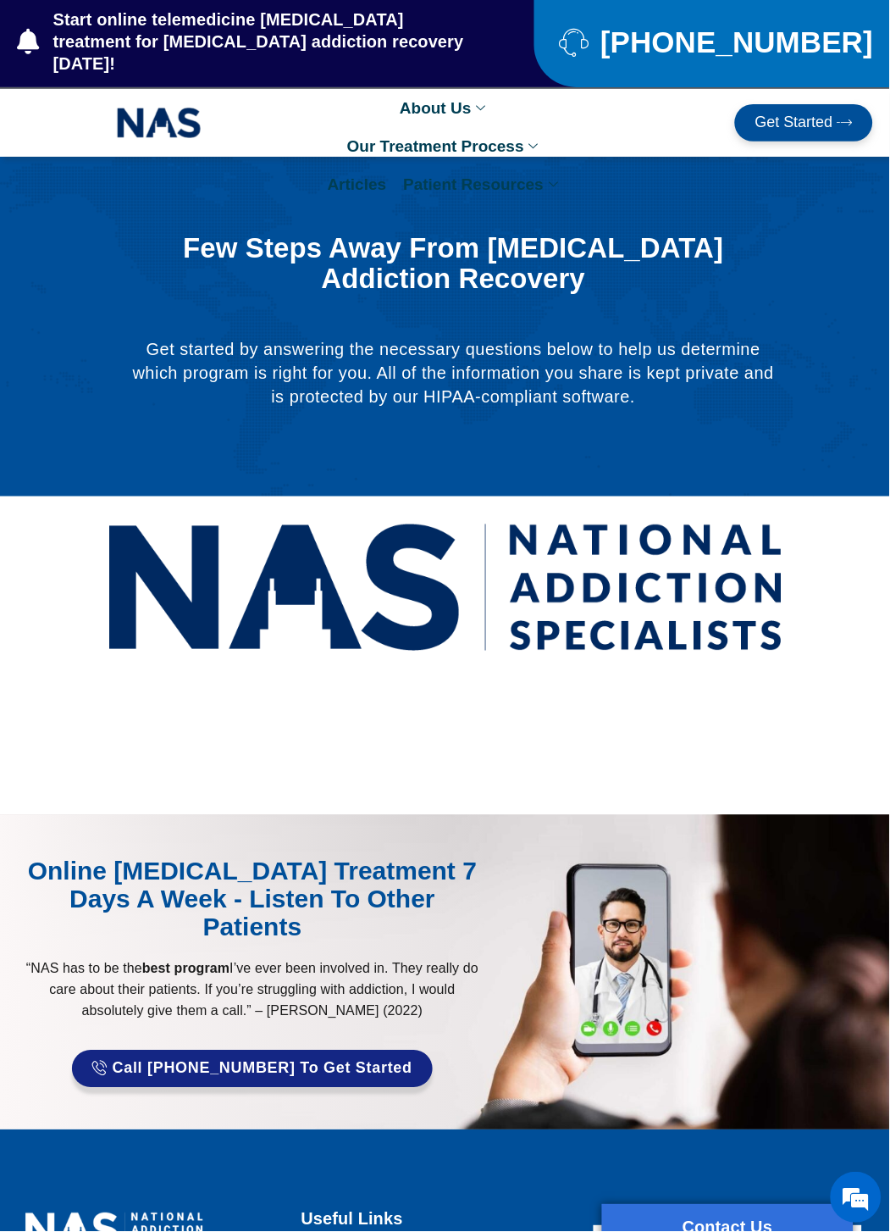
scroll to position [0, 0]
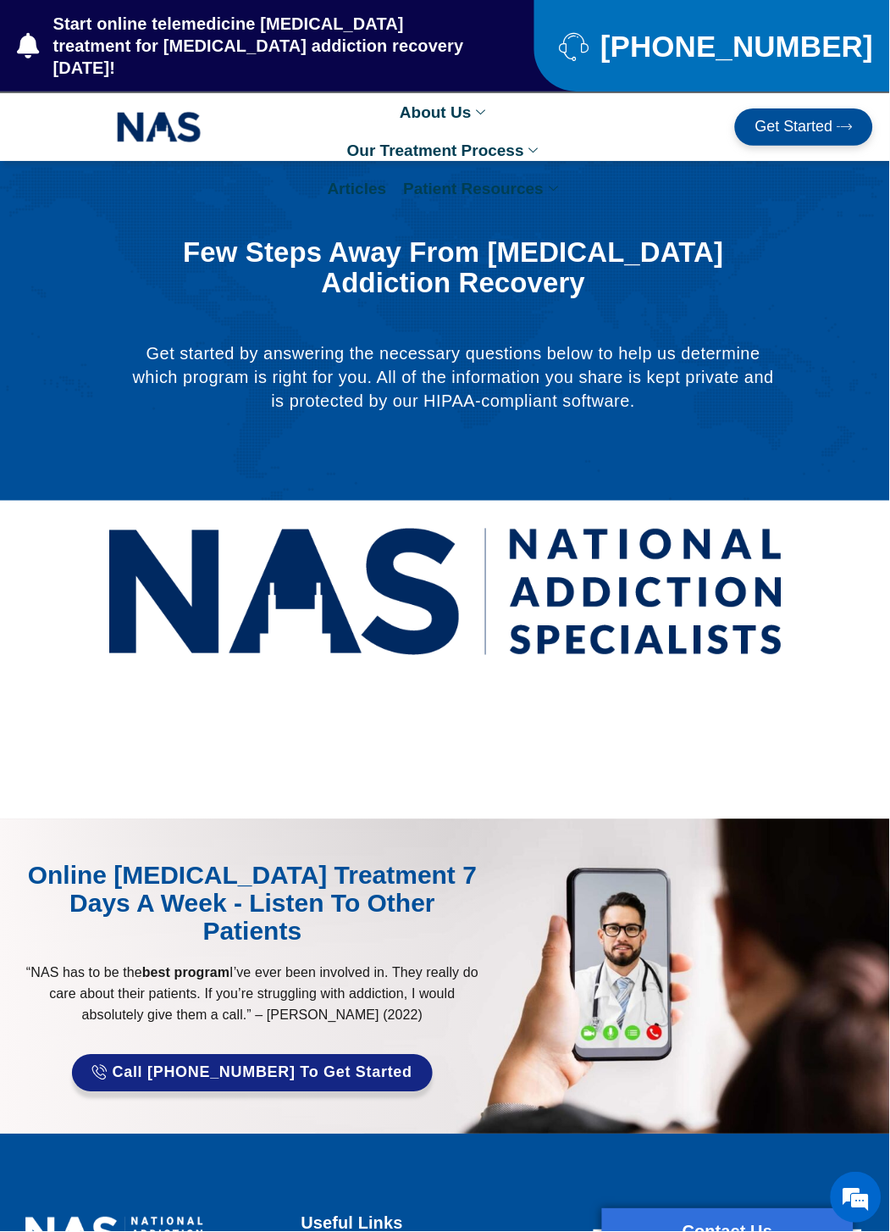
click at [796, 119] on span "Get Started" at bounding box center [795, 127] width 78 height 17
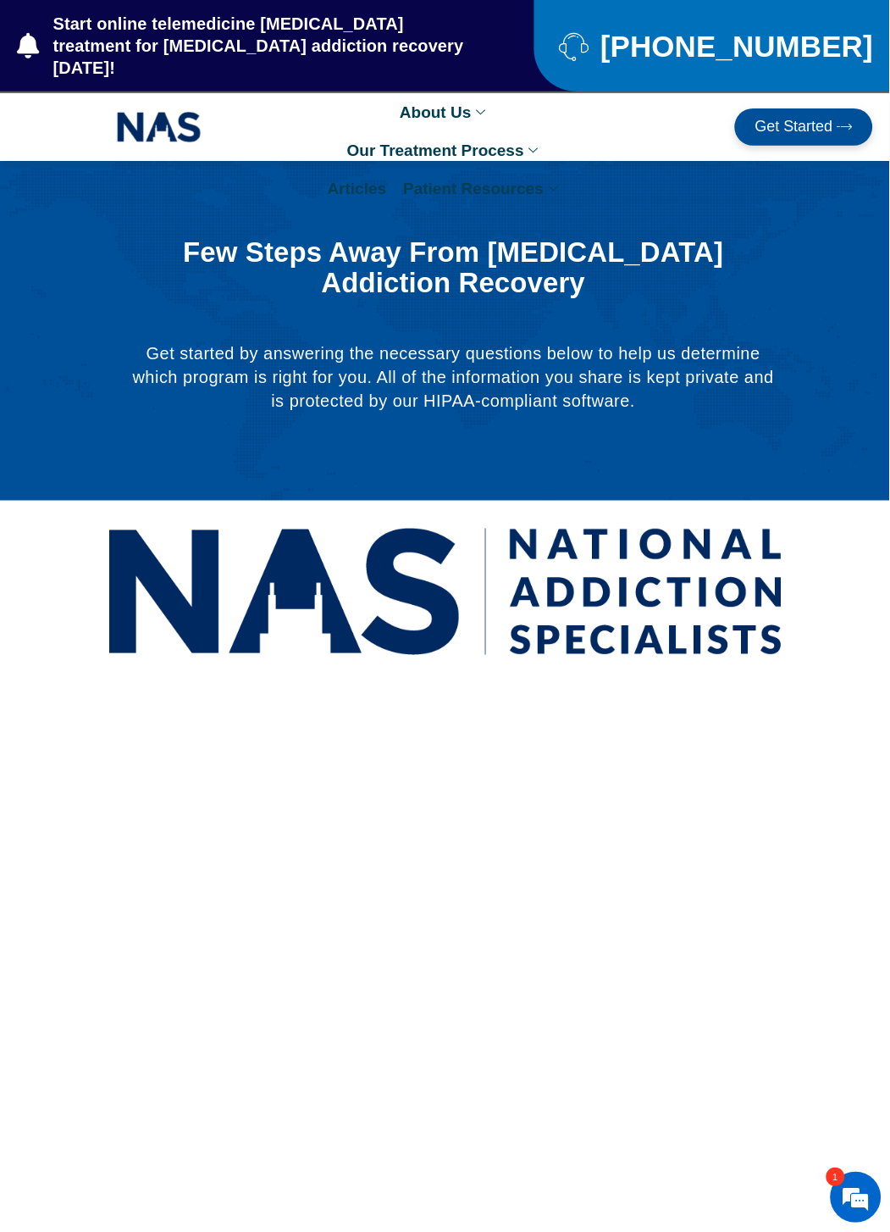
click at [236, 25] on span "Start online telemedicine [MEDICAL_DATA] treatment for [MEDICAL_DATA] addiction…" at bounding box center [258, 46] width 418 height 66
